Goal: Task Accomplishment & Management: Use online tool/utility

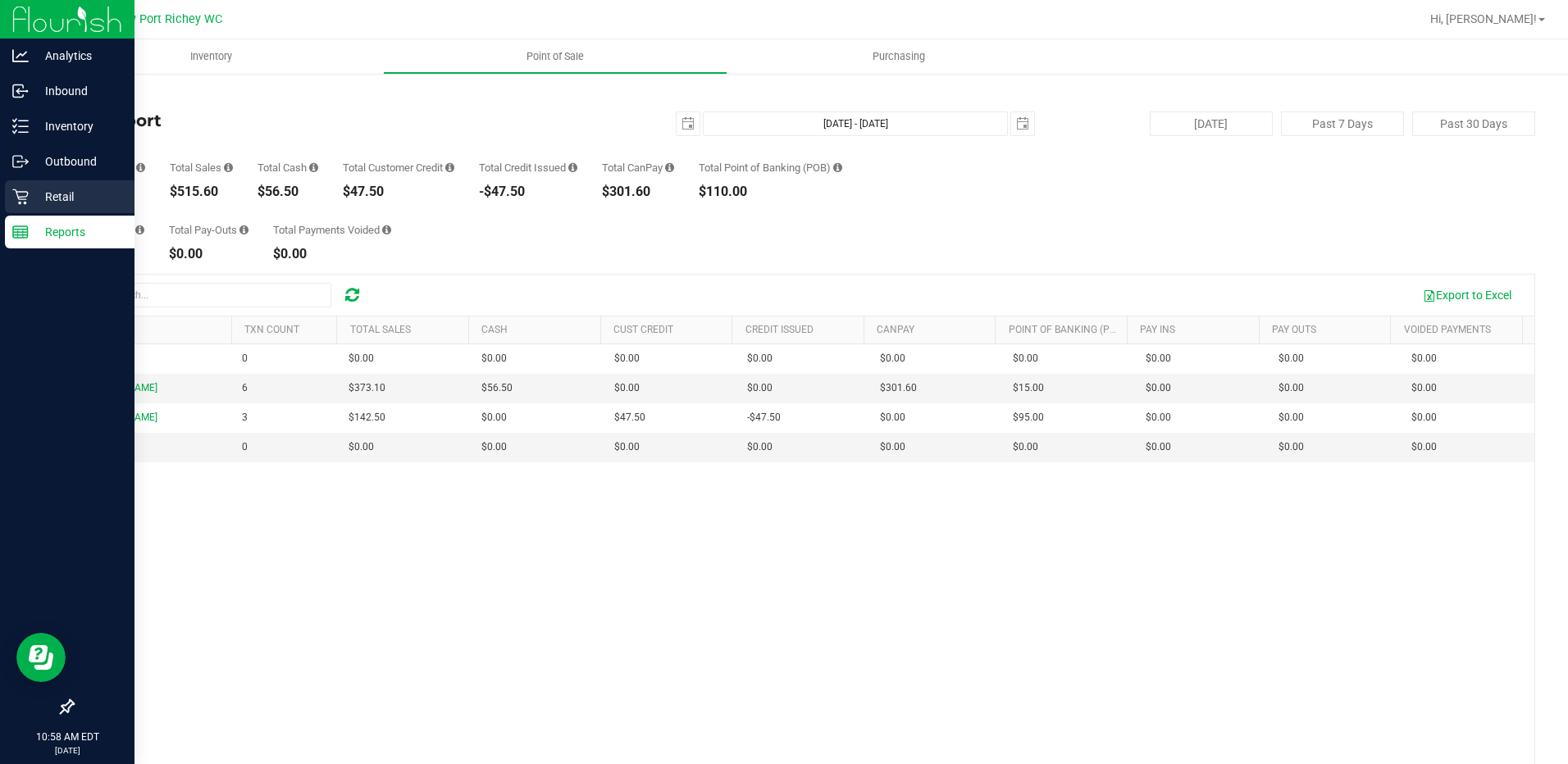
click at [45, 196] on p "Retail" at bounding box center [78, 196] width 98 height 19
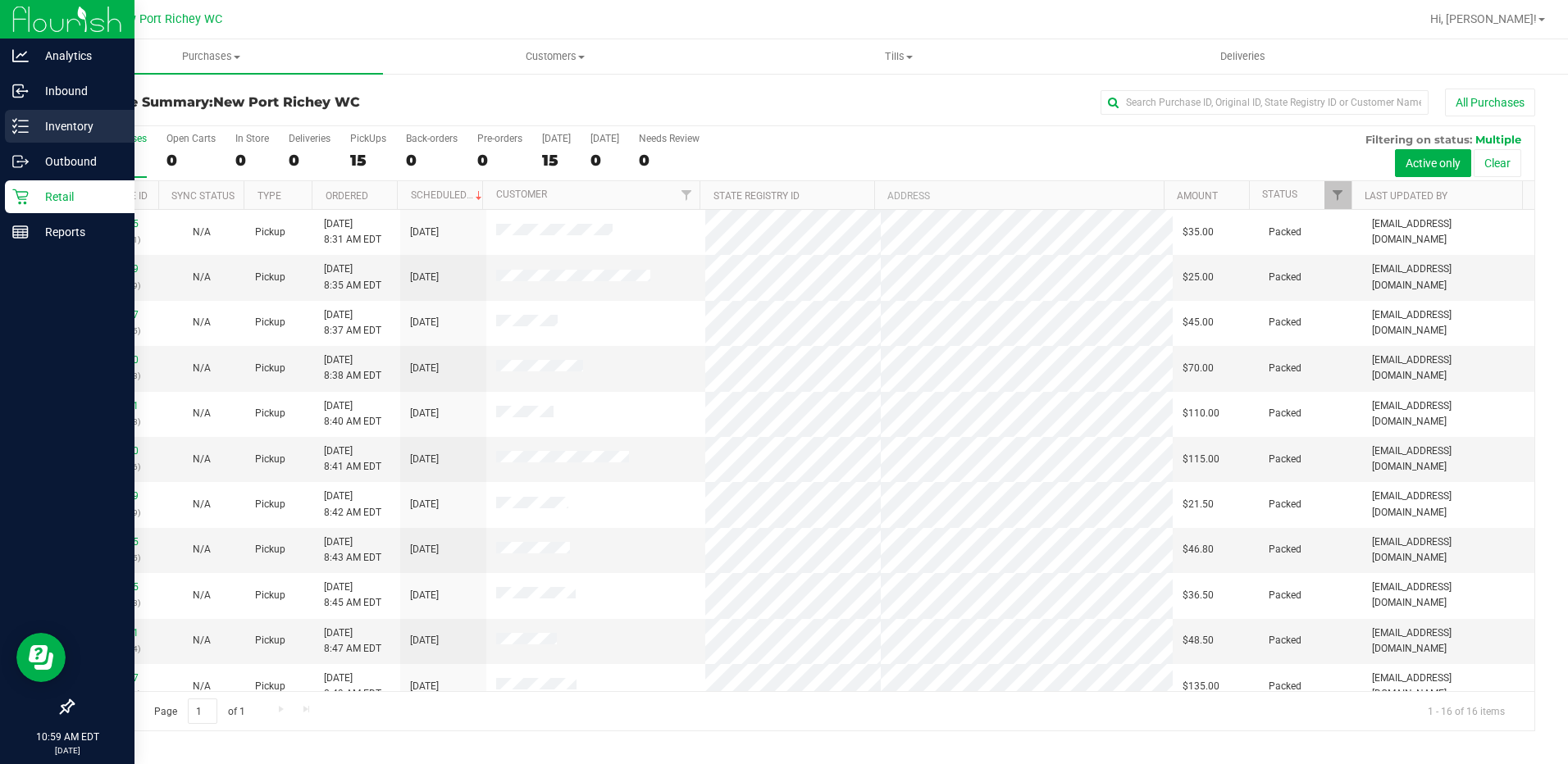
click at [69, 131] on p "Inventory" at bounding box center [78, 126] width 98 height 19
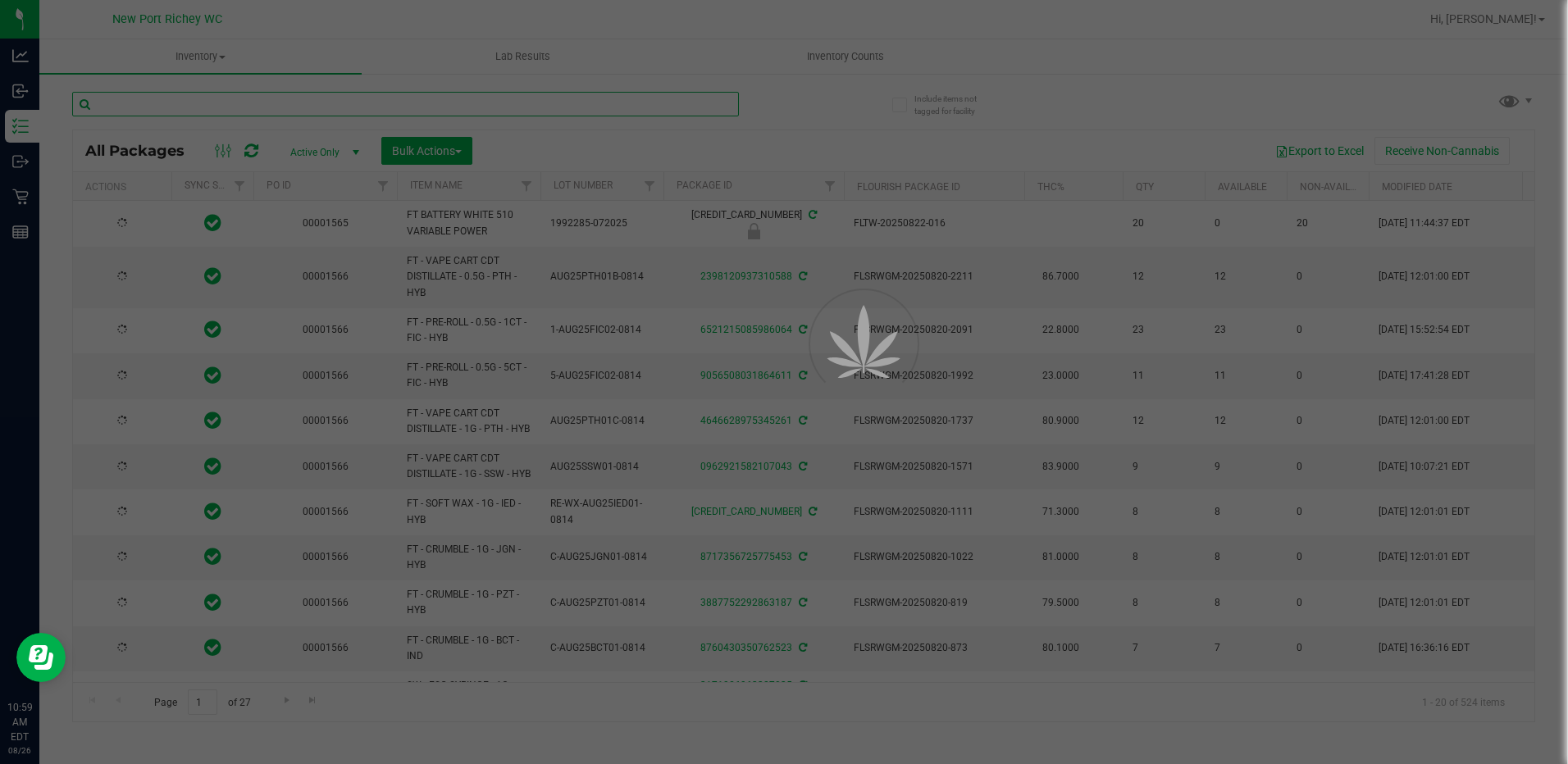
click at [233, 98] on input "text" at bounding box center [405, 104] width 667 height 25
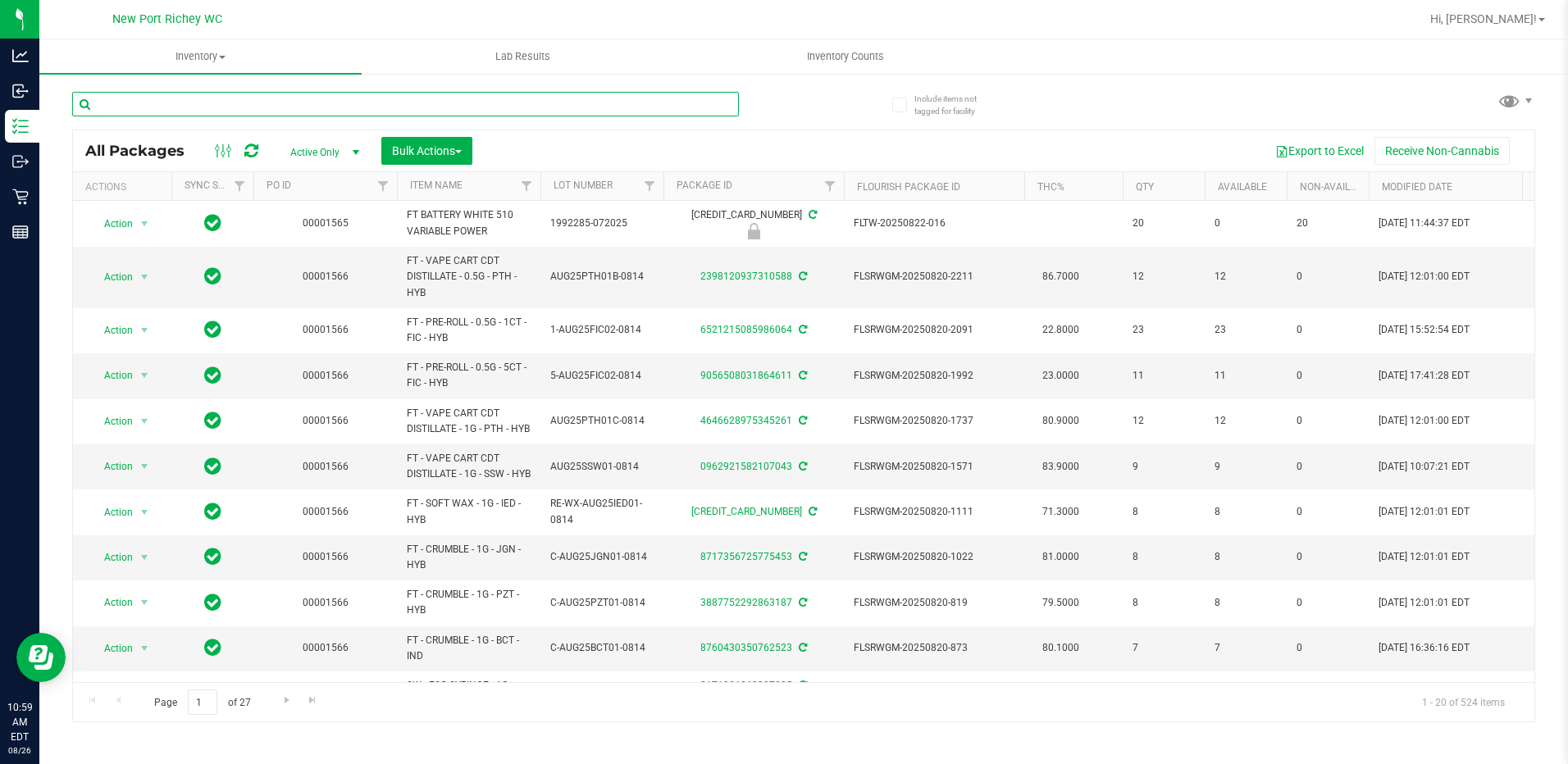
click at [233, 98] on input "text" at bounding box center [405, 104] width 667 height 25
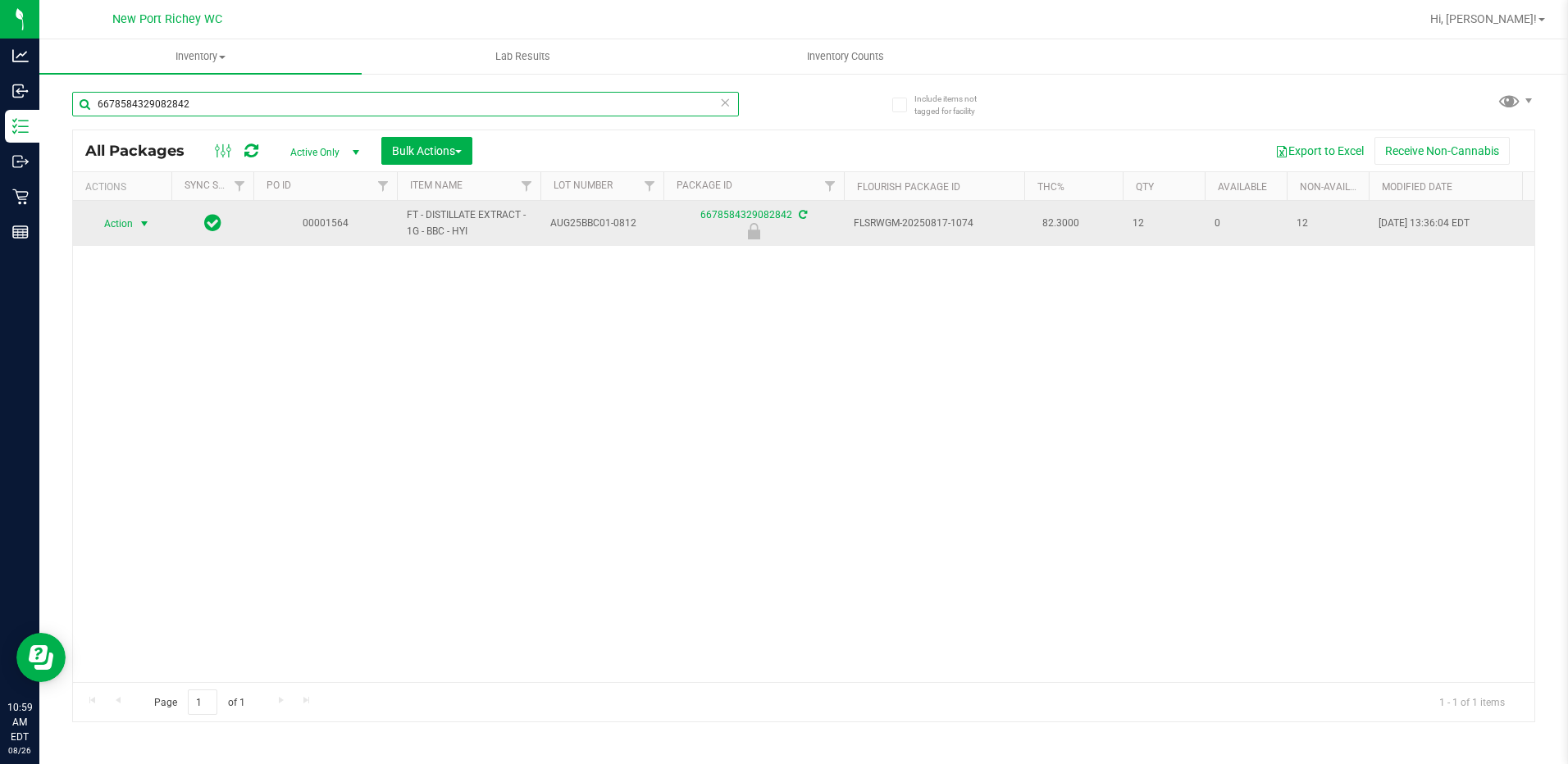
type input "6678584329082842"
click at [133, 228] on span "Action" at bounding box center [112, 223] width 44 height 23
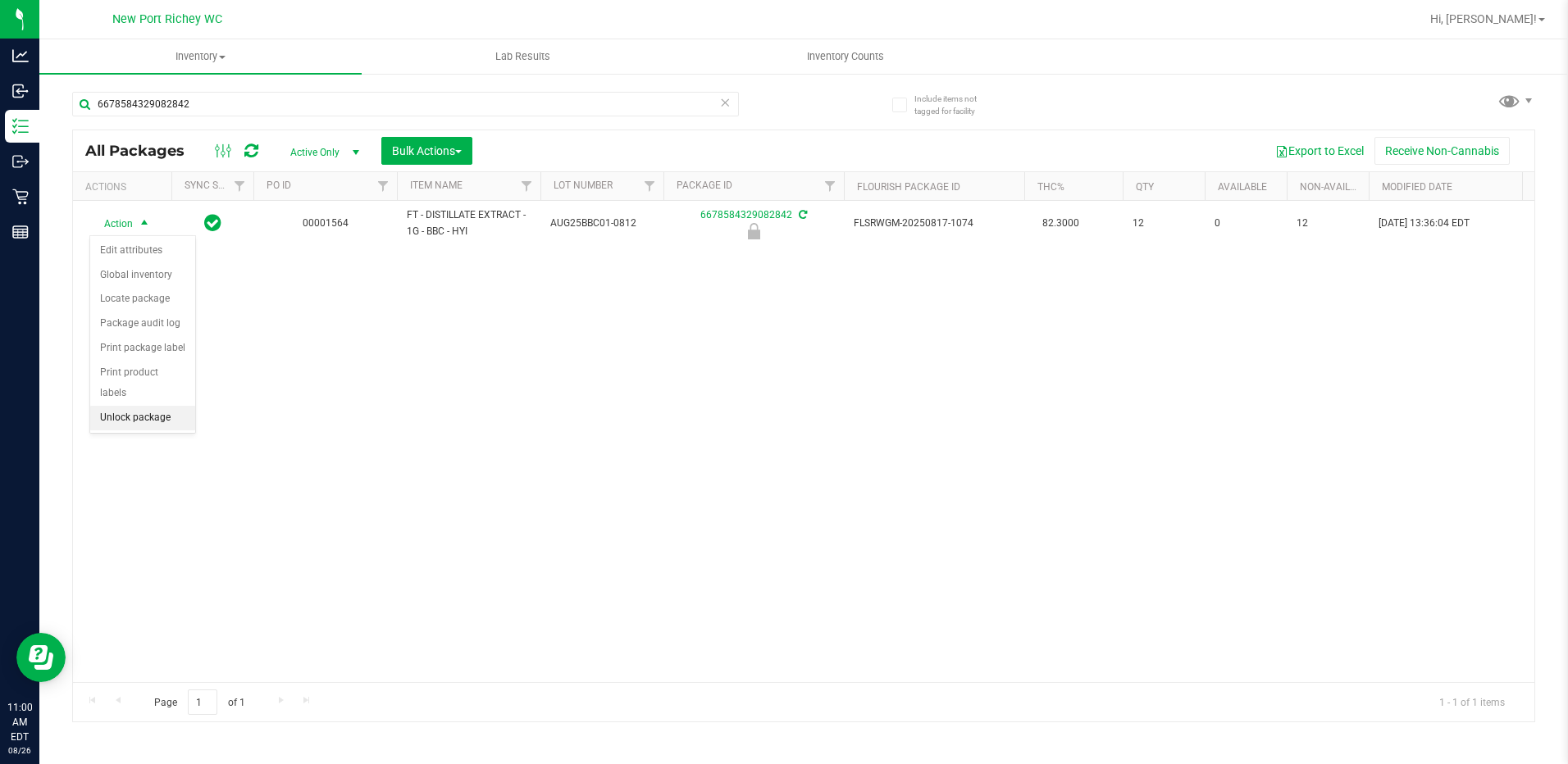
click at [117, 406] on li "Unlock package" at bounding box center [143, 417] width 105 height 25
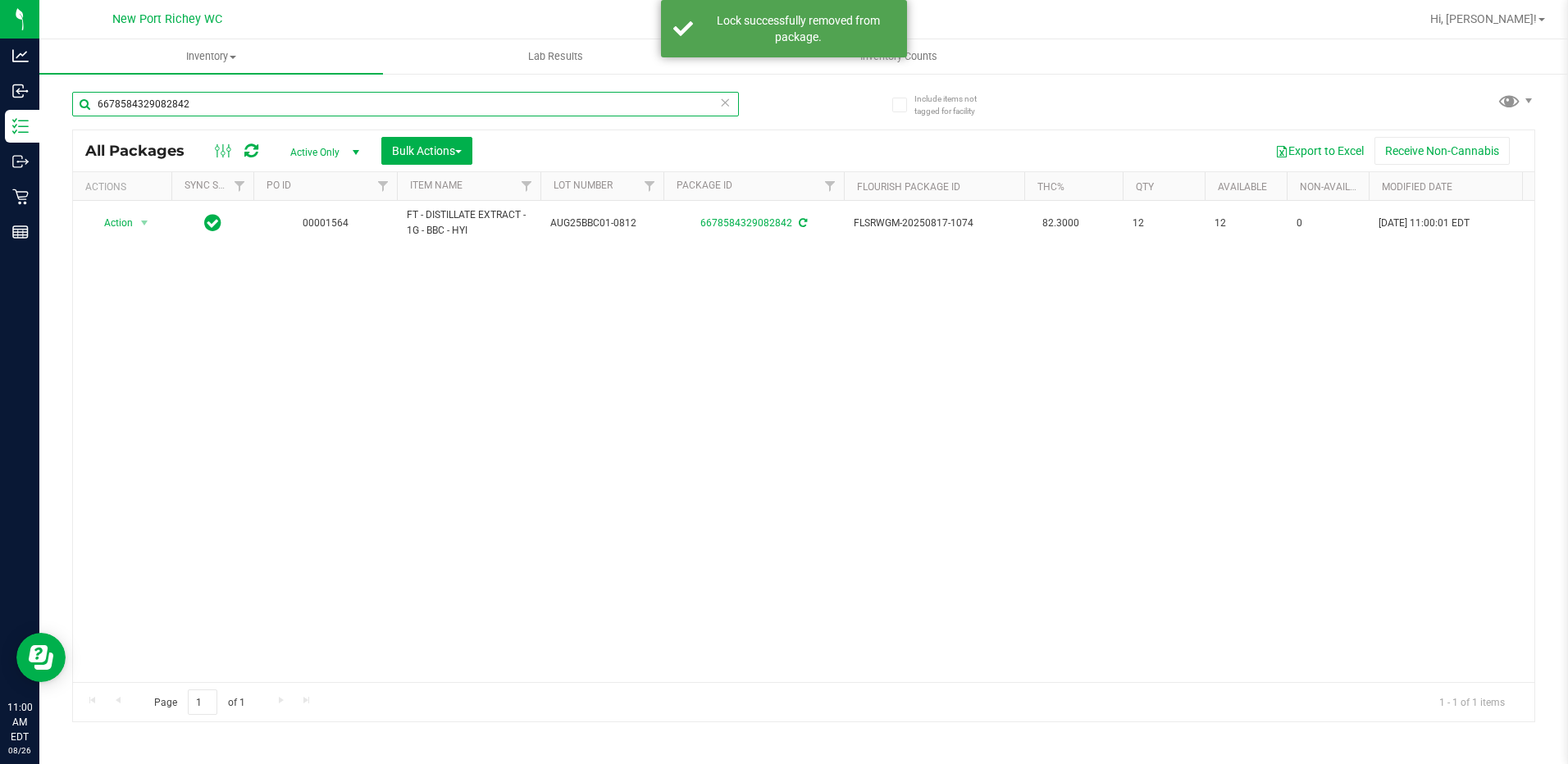
click at [249, 112] on input "6678584329082842" at bounding box center [405, 104] width 667 height 25
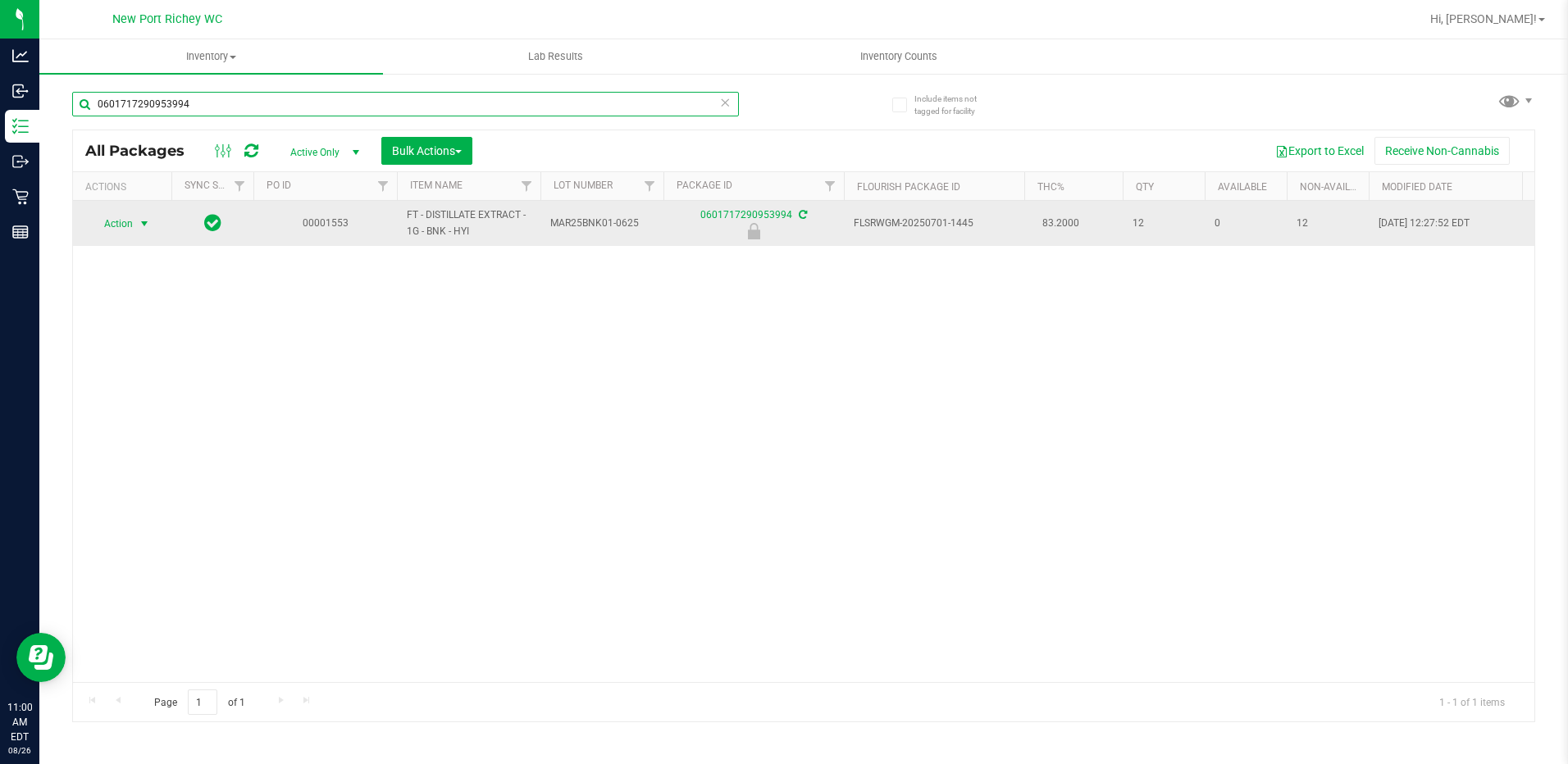
type input "0601717290953994"
click at [128, 227] on span "Action" at bounding box center [112, 223] width 44 height 23
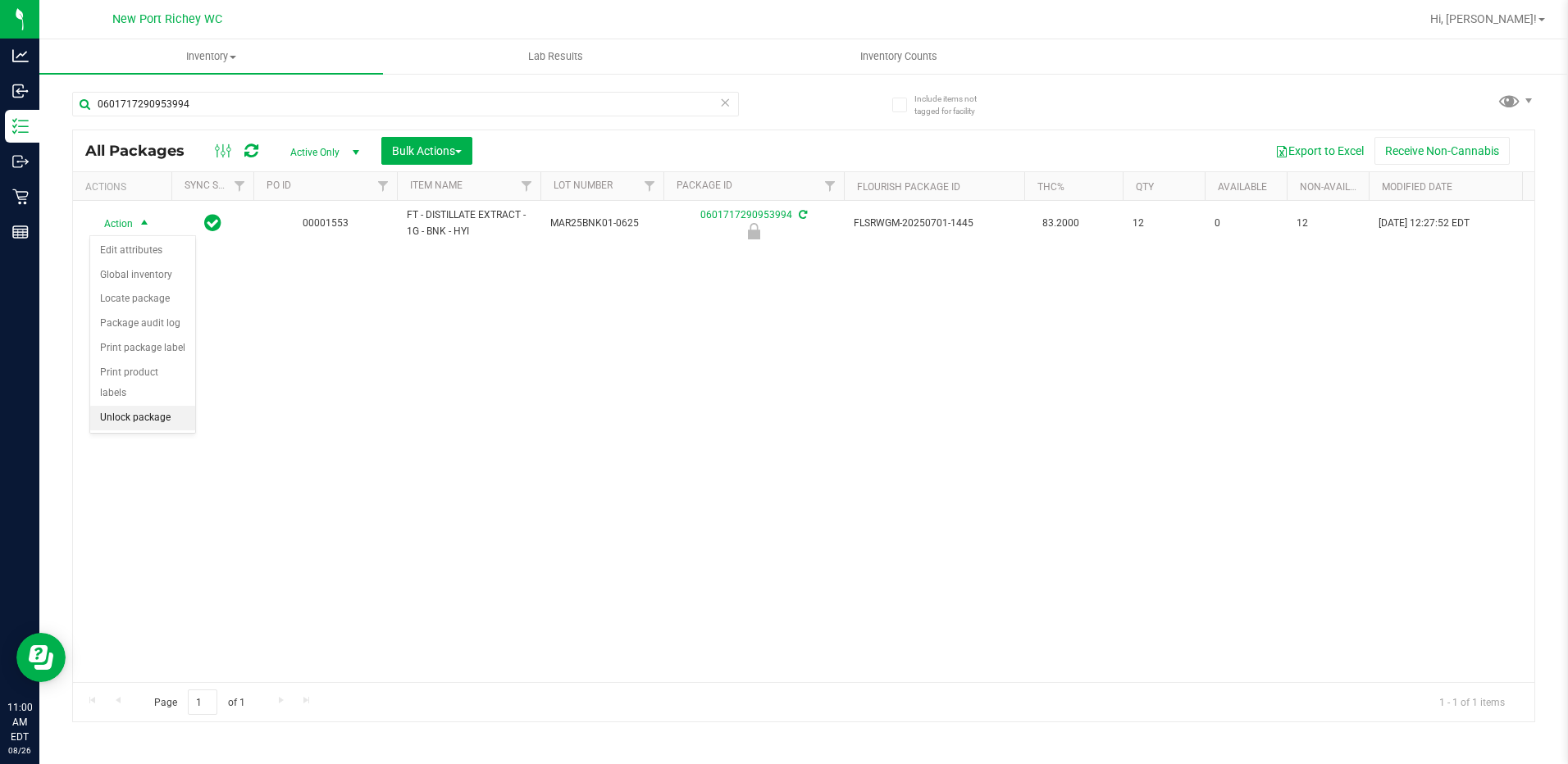
click at [143, 406] on li "Unlock package" at bounding box center [143, 417] width 105 height 25
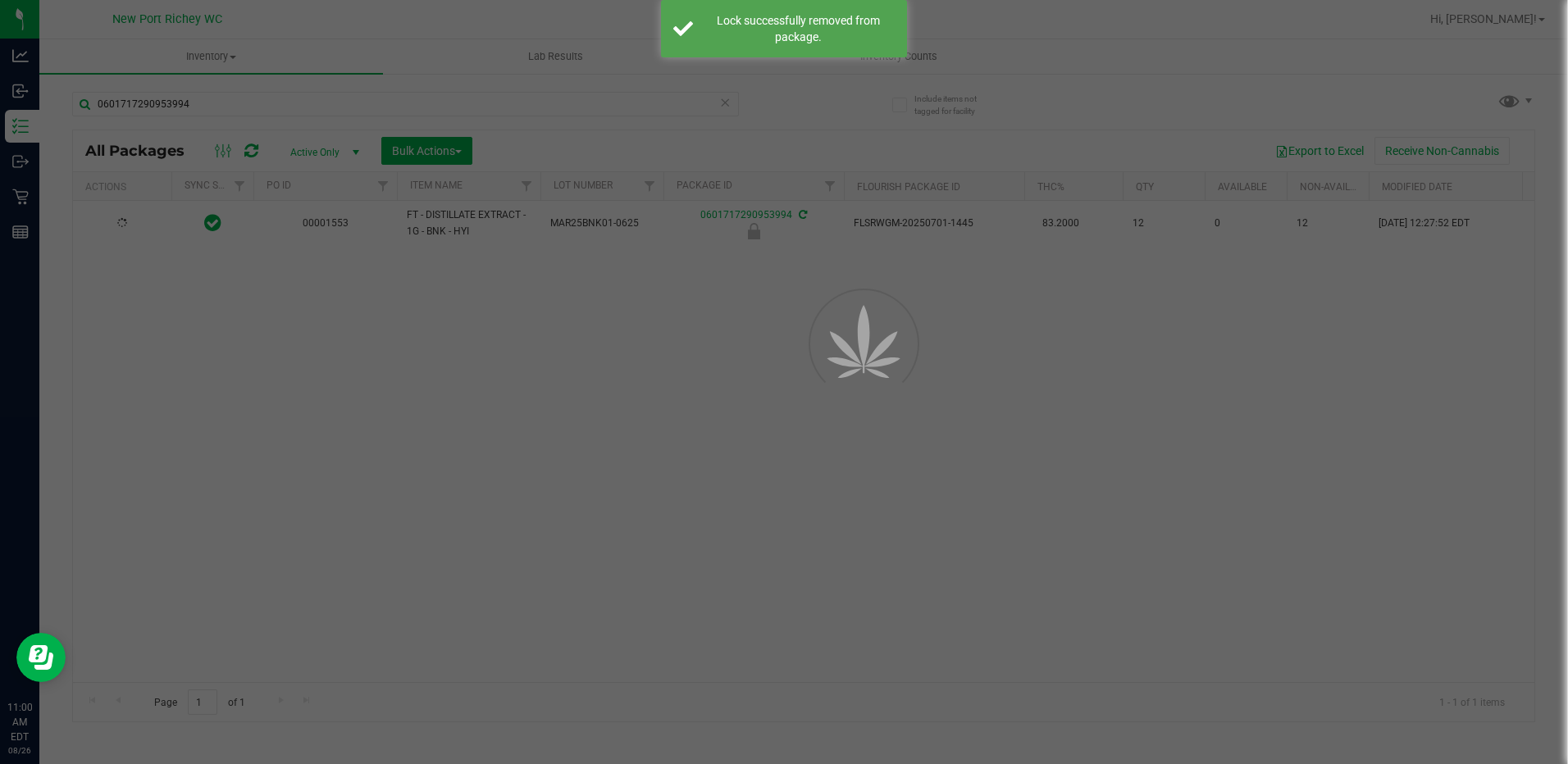
click at [368, 476] on div at bounding box center [784, 382] width 1568 height 764
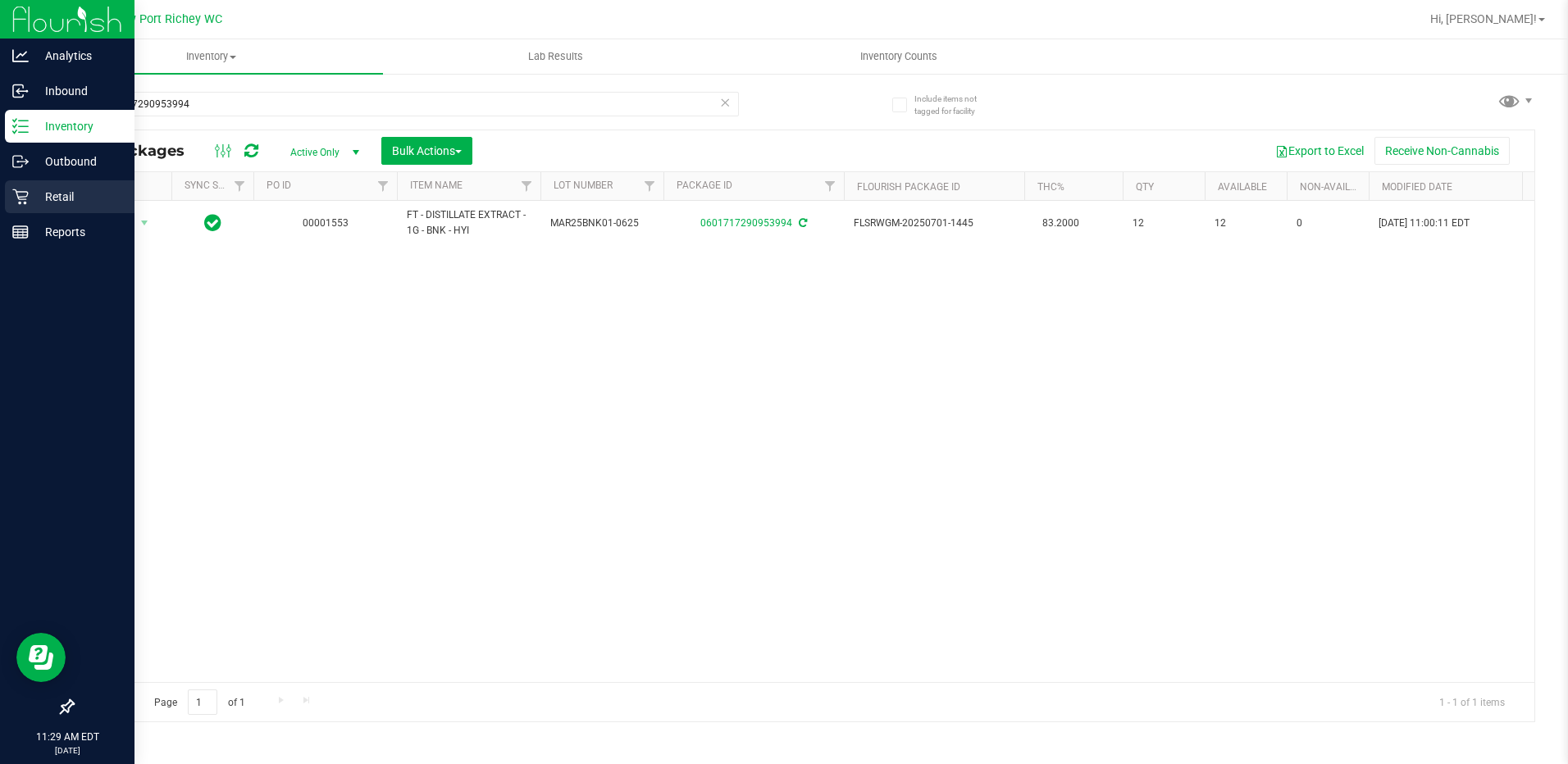
click at [77, 200] on p "Retail" at bounding box center [78, 196] width 98 height 19
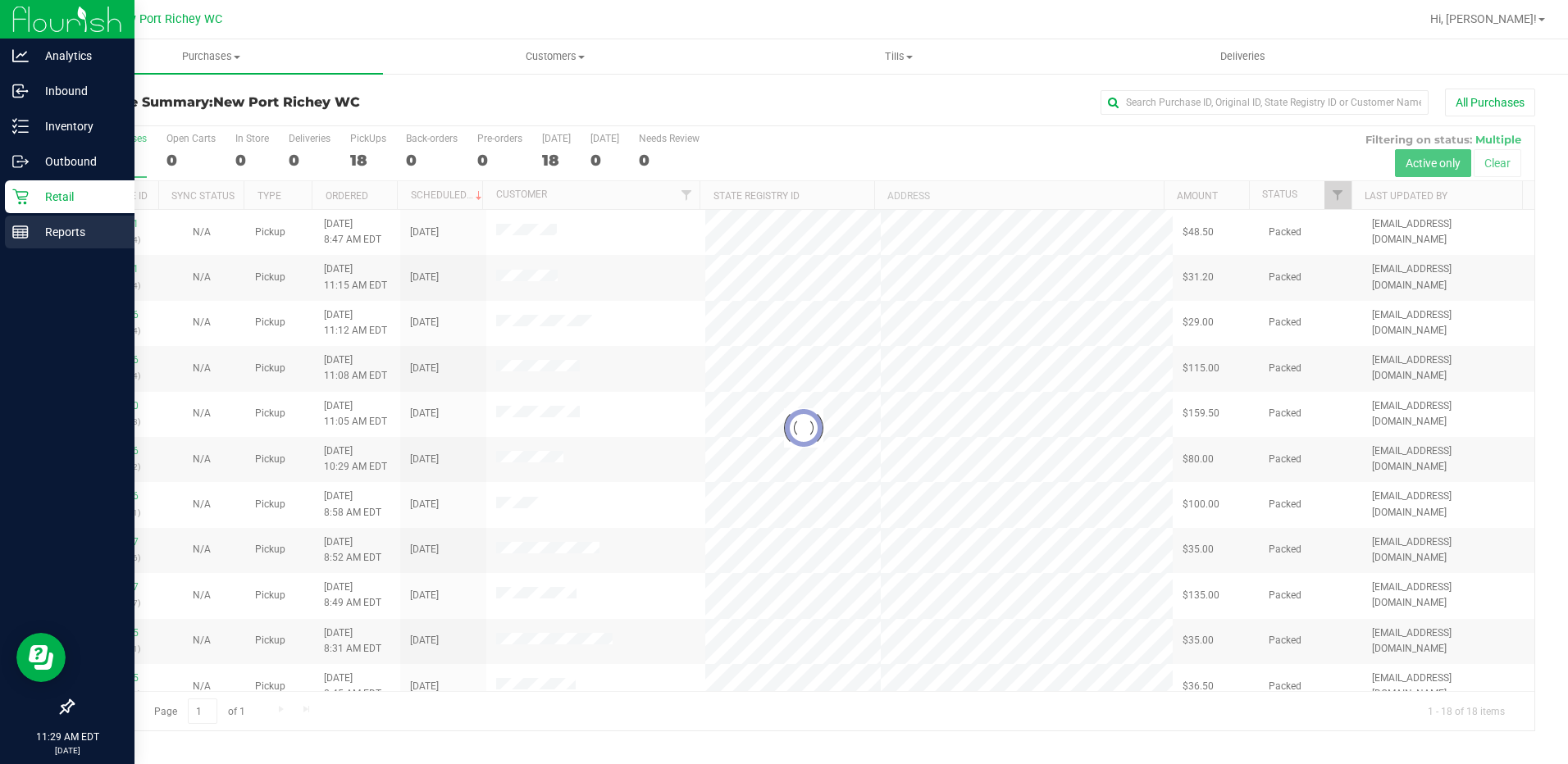
click at [74, 228] on p "Reports" at bounding box center [78, 232] width 98 height 19
